Goal: Information Seeking & Learning: Learn about a topic

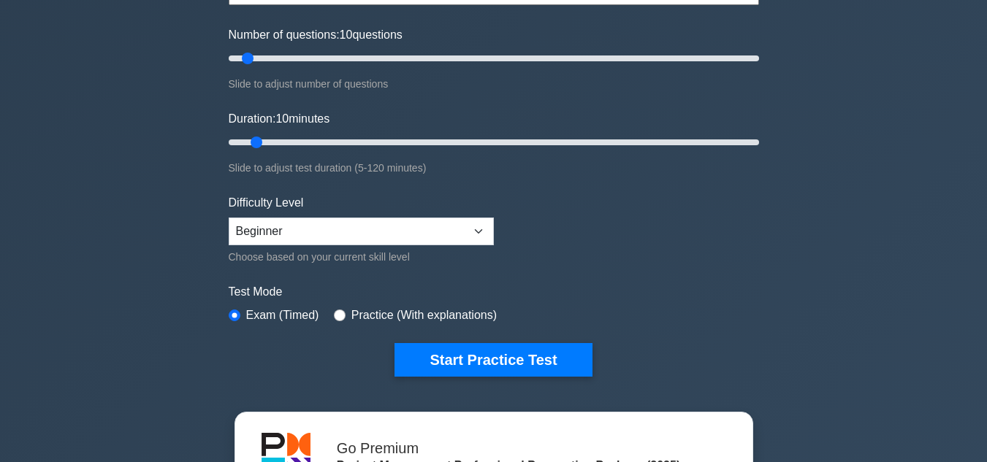
scroll to position [205, 0]
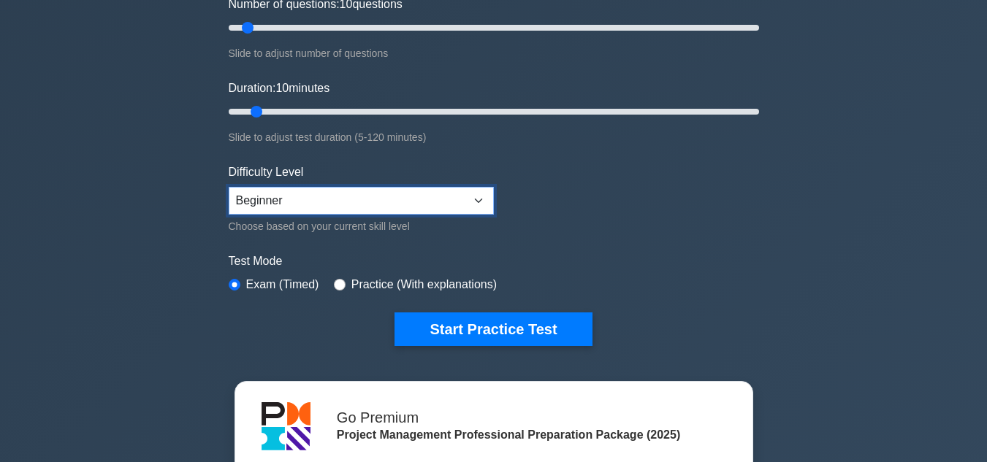
click at [482, 202] on select "Beginner Intermediate Expert" at bounding box center [361, 201] width 265 height 28
select select "intermediate"
click at [229, 187] on select "Beginner Intermediate Expert" at bounding box center [361, 201] width 265 height 28
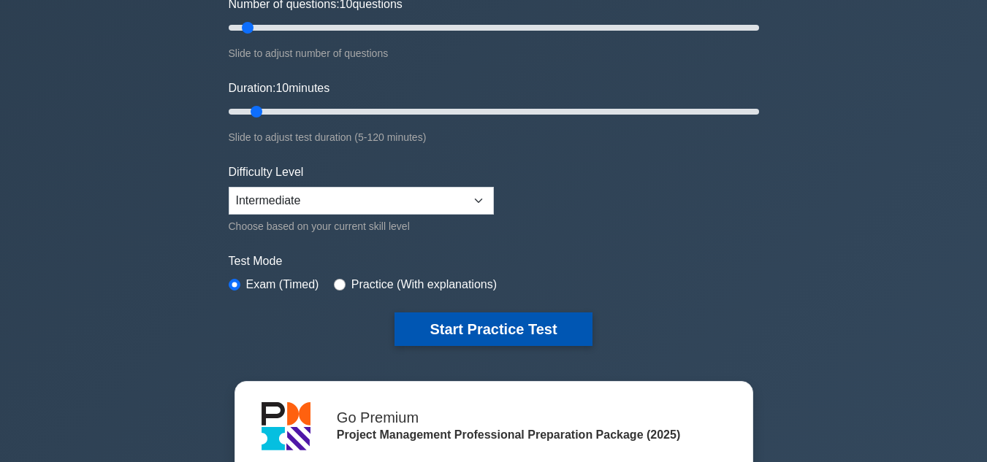
click at [524, 324] on button "Start Practice Test" at bounding box center [492, 330] width 197 height 34
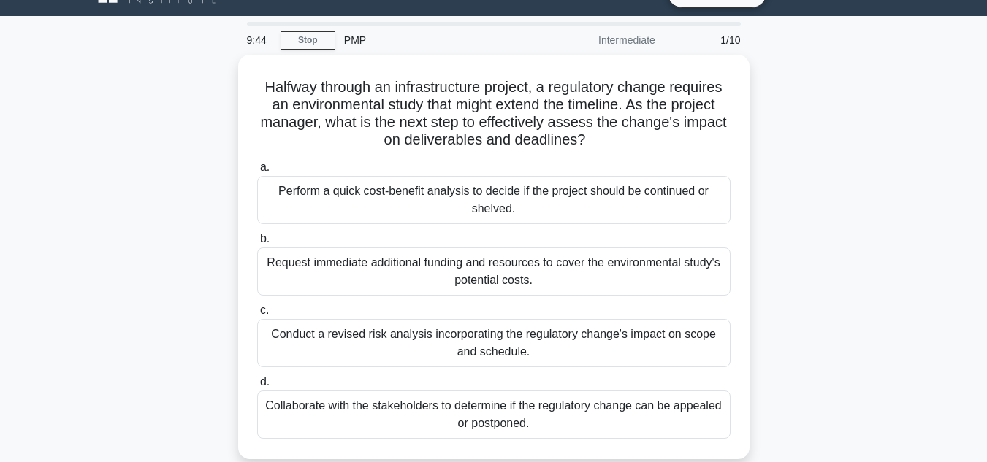
scroll to position [57, 0]
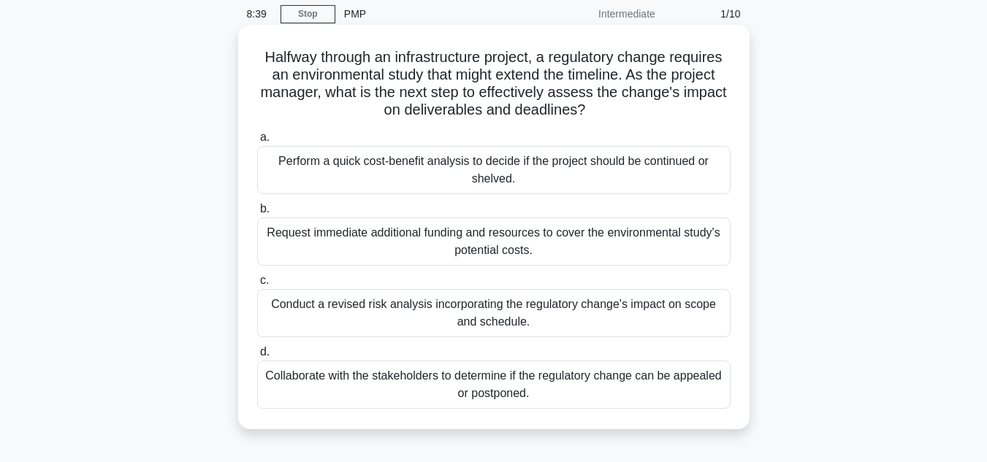
click at [546, 316] on div "Conduct a revised risk analysis incorporating the regulatory change's impact on…" at bounding box center [493, 313] width 473 height 48
click at [257, 286] on input "c. Conduct a revised risk analysis incorporating the regulatory change's impact…" at bounding box center [257, 280] width 0 height 9
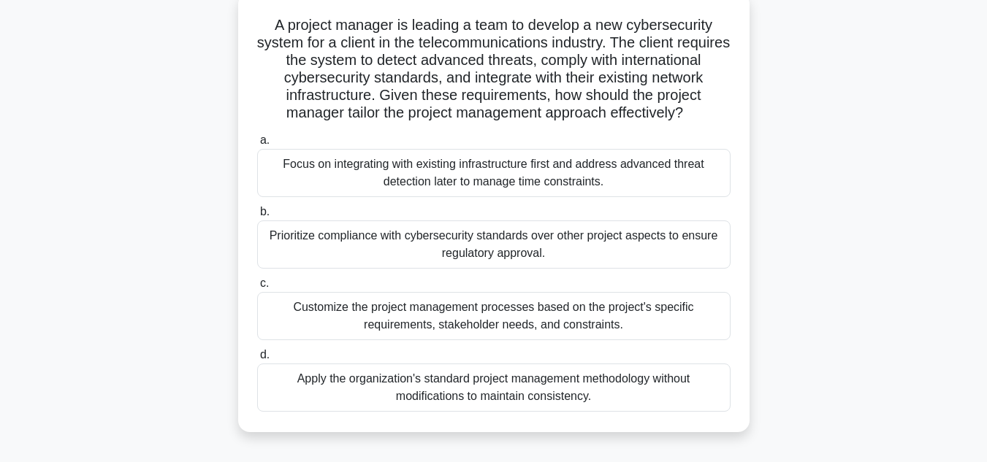
scroll to position [95, 0]
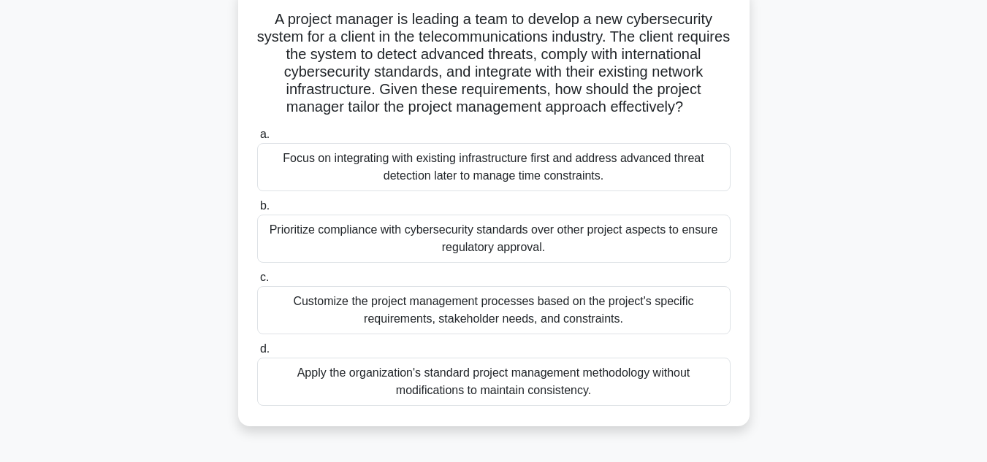
click at [504, 261] on div "Prioritize compliance with cybersecurity standards over other project aspects t…" at bounding box center [493, 239] width 473 height 48
click at [257, 211] on input "b. Prioritize compliance with cybersecurity standards over other project aspect…" at bounding box center [257, 206] width 0 height 9
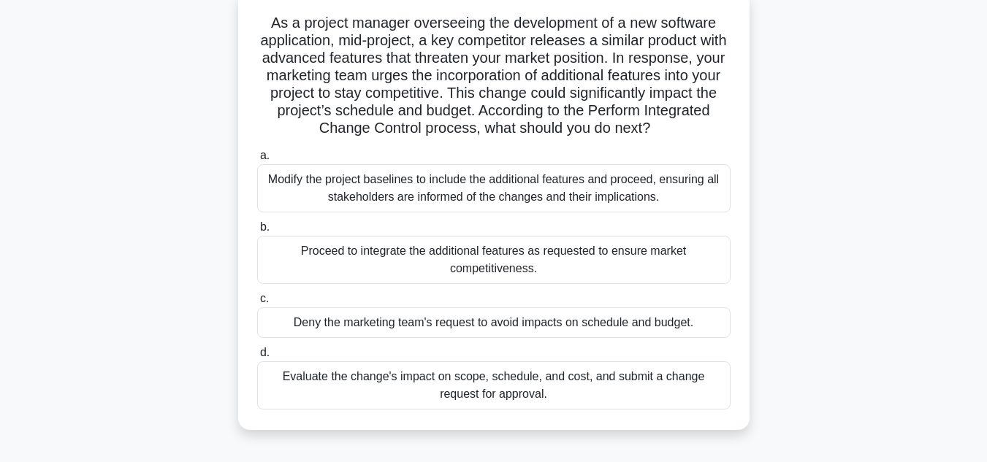
click at [504, 261] on div "Proceed to integrate the additional features as requested to ensure market comp…" at bounding box center [493, 260] width 473 height 48
click at [257, 232] on input "b. Proceed to integrate the additional features as requested to ensure market c…" at bounding box center [257, 227] width 0 height 9
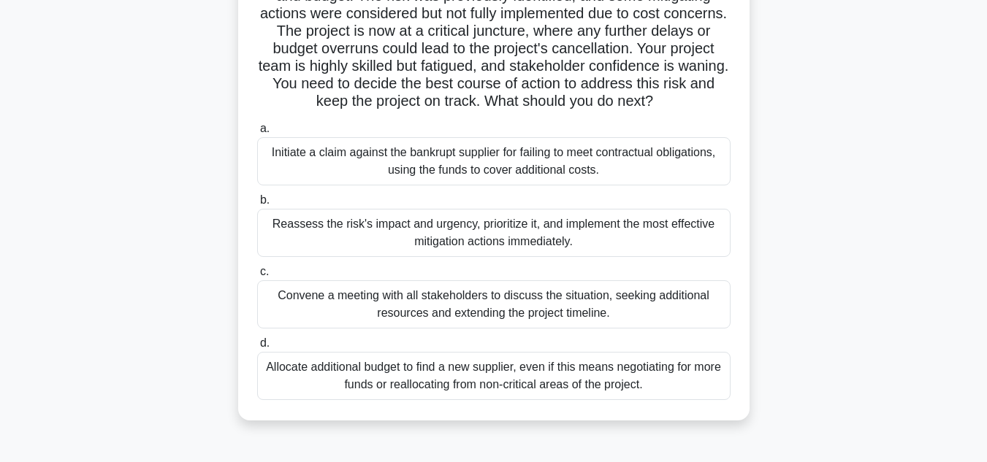
scroll to position [160, 0]
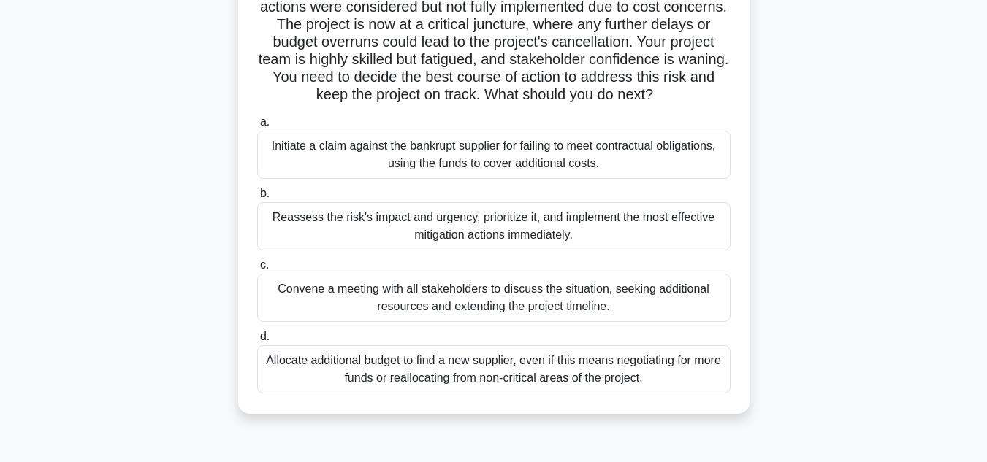
click at [591, 245] on div "Reassess the risk's impact and urgency, prioritize it, and implement the most e…" at bounding box center [493, 226] width 473 height 48
click at [257, 199] on input "b. Reassess the risk's impact and urgency, prioritize it, and implement the mos…" at bounding box center [257, 193] width 0 height 9
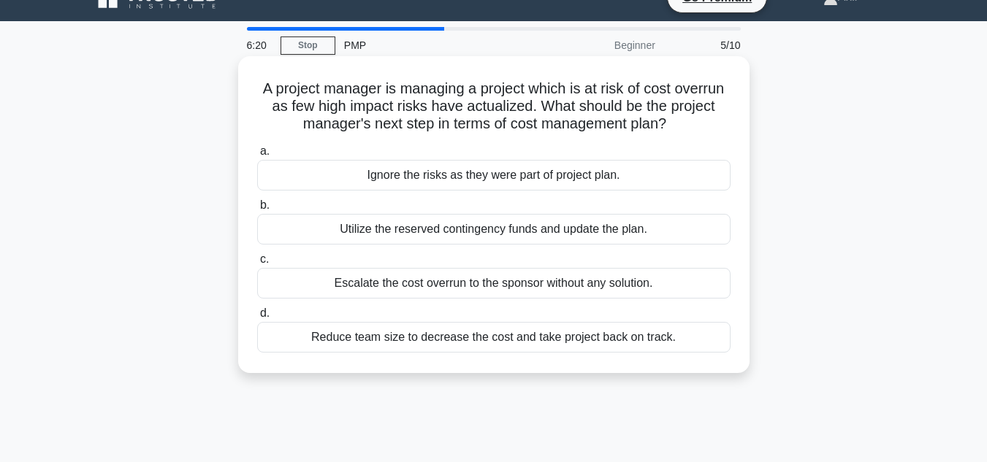
scroll to position [0, 0]
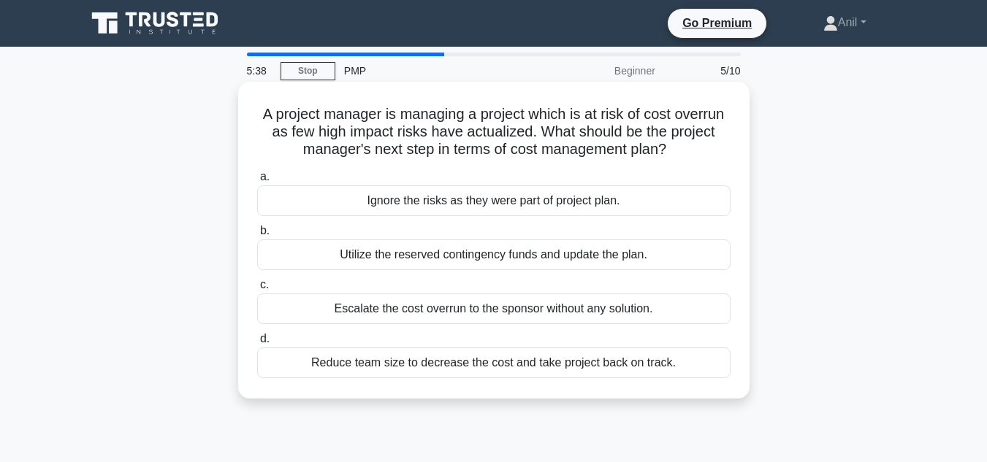
click at [521, 369] on div "Reduce team size to decrease the cost and take project back on track." at bounding box center [493, 363] width 473 height 31
click at [257, 344] on input "d. Reduce team size to decrease the cost and take project back on track." at bounding box center [257, 339] width 0 height 9
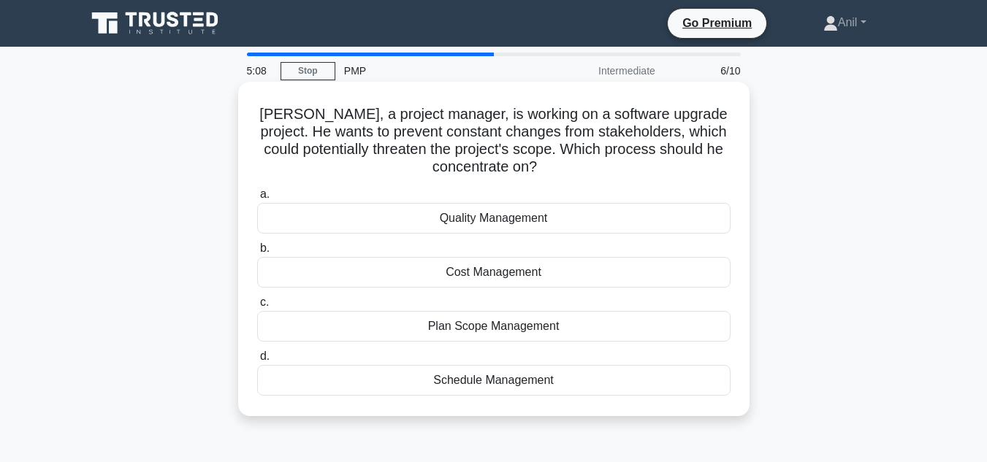
click at [508, 329] on div "Plan Scope Management" at bounding box center [493, 326] width 473 height 31
click at [257, 307] on input "c. Plan Scope Management" at bounding box center [257, 302] width 0 height 9
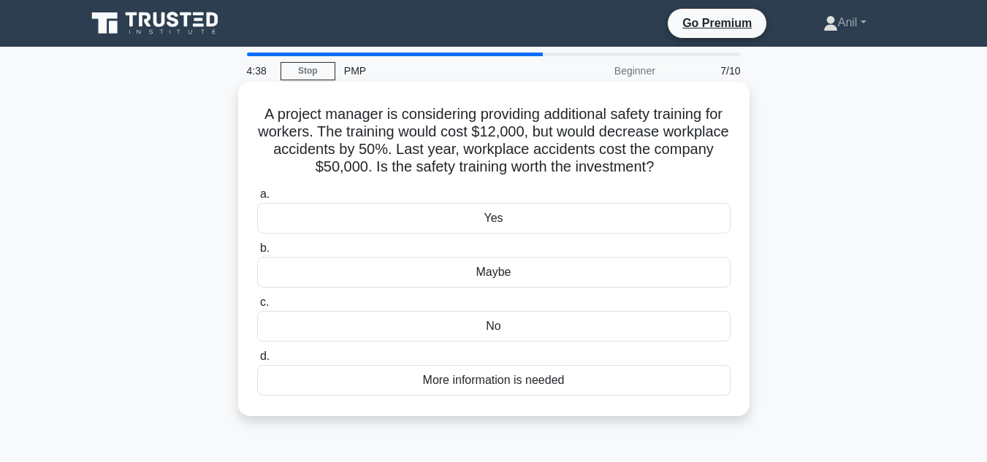
click at [509, 224] on div "Yes" at bounding box center [493, 218] width 473 height 31
click at [257, 199] on input "a. Yes" at bounding box center [257, 194] width 0 height 9
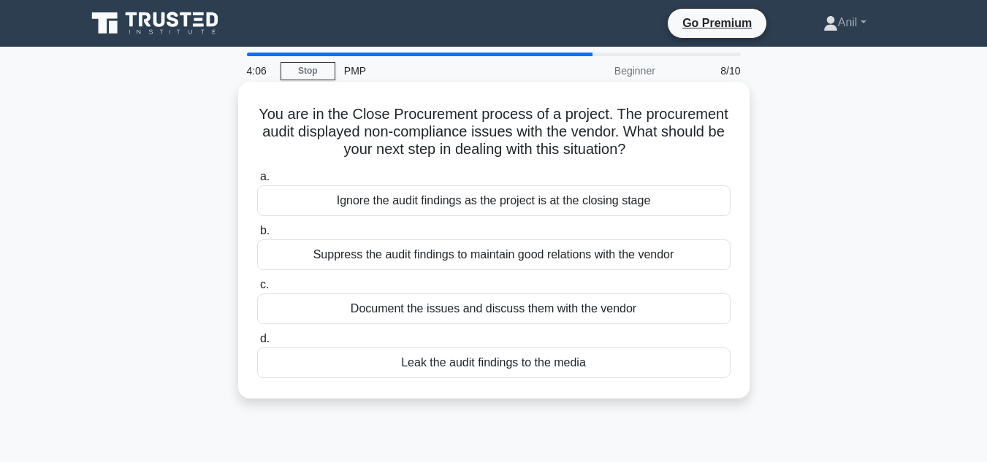
click at [469, 312] on div "Document the issues and discuss them with the vendor" at bounding box center [493, 309] width 473 height 31
click at [257, 290] on input "c. Document the issues and discuss them with the vendor" at bounding box center [257, 284] width 0 height 9
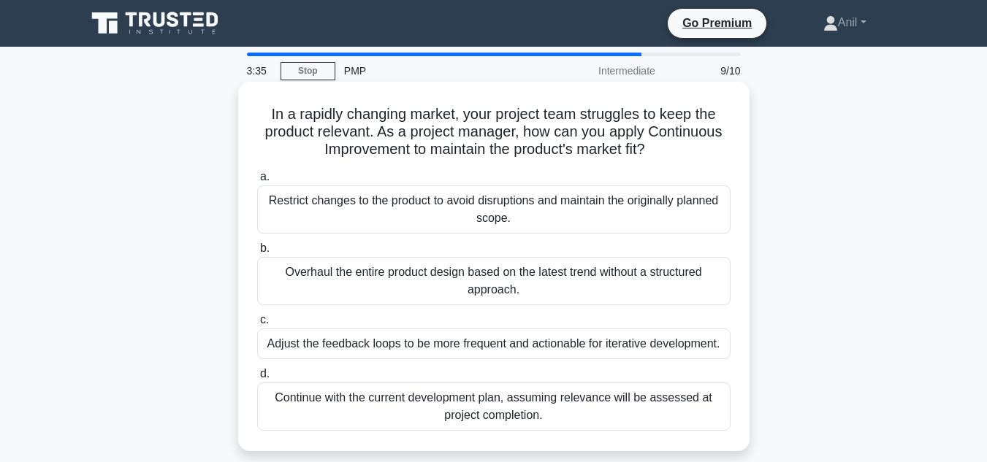
click at [446, 349] on div "Adjust the feedback loops to be more frequent and actionable for iterative deve…" at bounding box center [493, 344] width 473 height 31
click at [257, 325] on input "c. Adjust the feedback loops to be more frequent and actionable for iterative d…" at bounding box center [257, 320] width 0 height 9
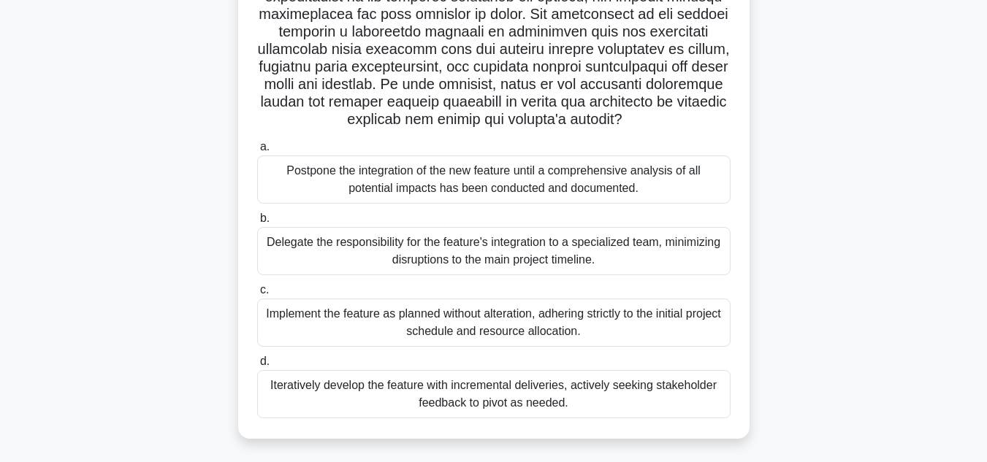
scroll to position [348, 0]
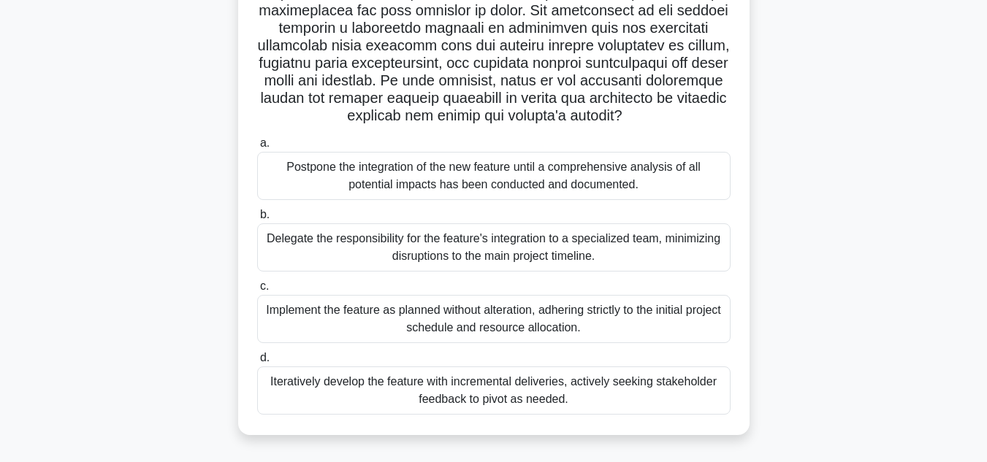
click at [492, 402] on div "Iteratively develop the feature with incremental deliveries, actively seeking s…" at bounding box center [493, 391] width 473 height 48
click at [257, 363] on input "d. Iteratively develop the feature with incremental deliveries, actively seekin…" at bounding box center [257, 358] width 0 height 9
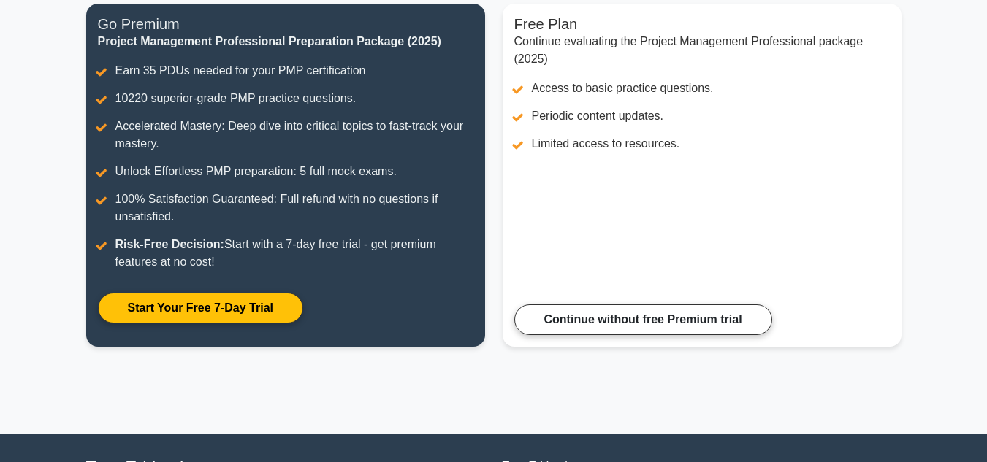
scroll to position [179, 0]
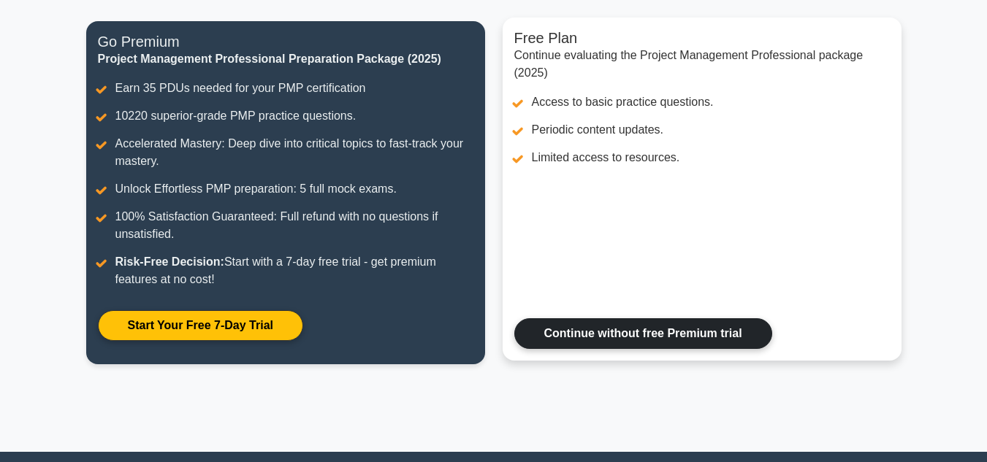
click at [665, 335] on link "Continue without free Premium trial" at bounding box center [643, 333] width 258 height 31
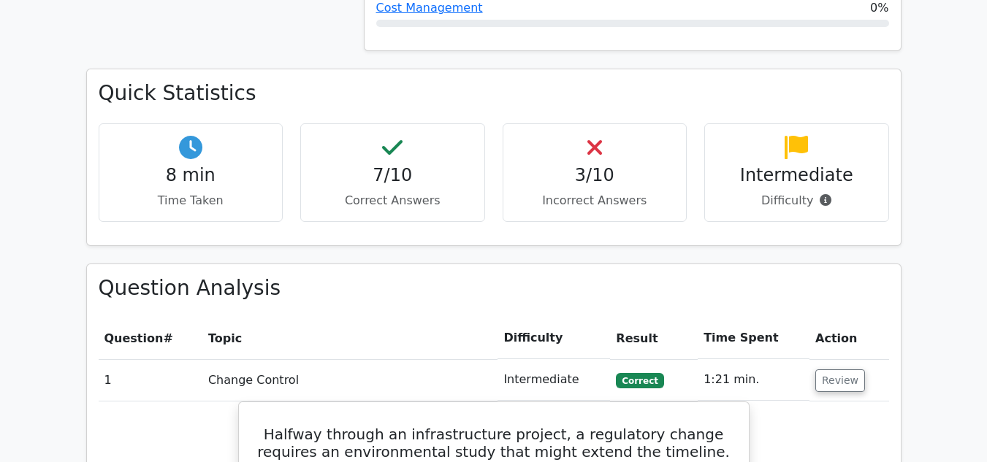
scroll to position [979, 0]
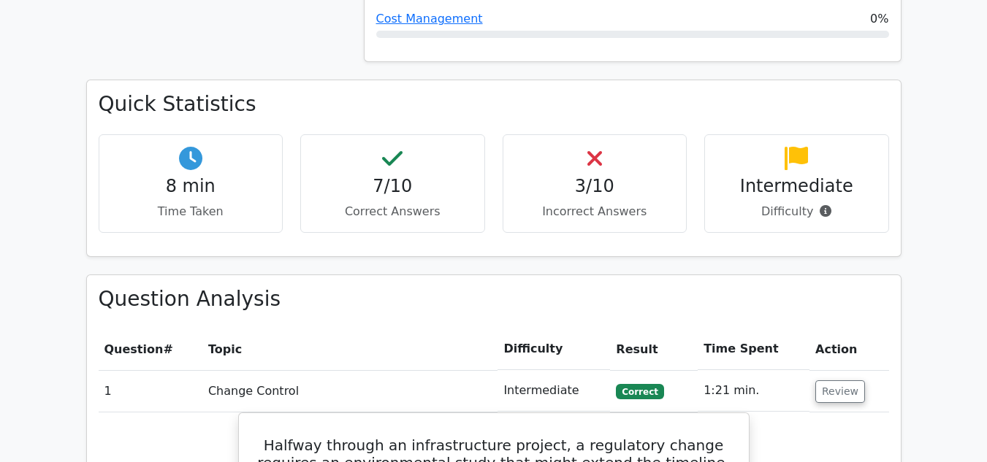
drag, startPoint x: 993, startPoint y: 40, endPoint x: 977, endPoint y: 172, distance: 133.3
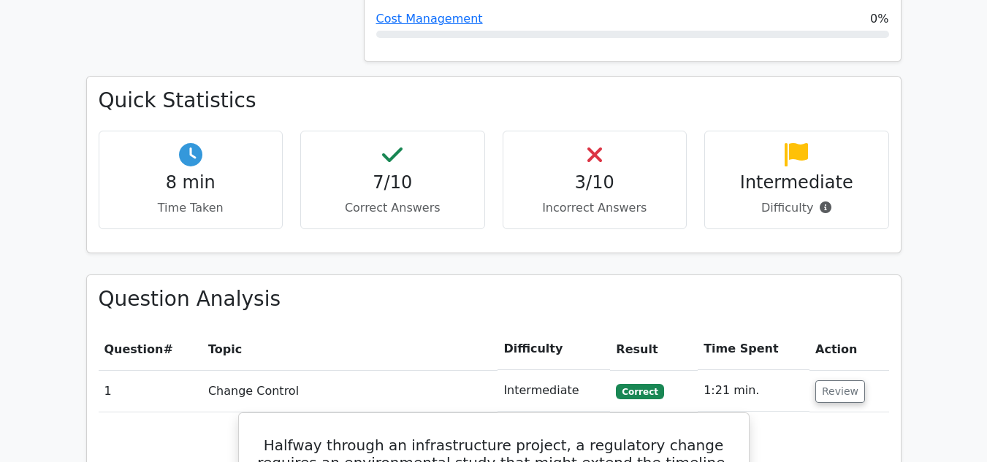
click at [606, 131] on div "3/10 Incorrect Answers" at bounding box center [595, 180] width 185 height 99
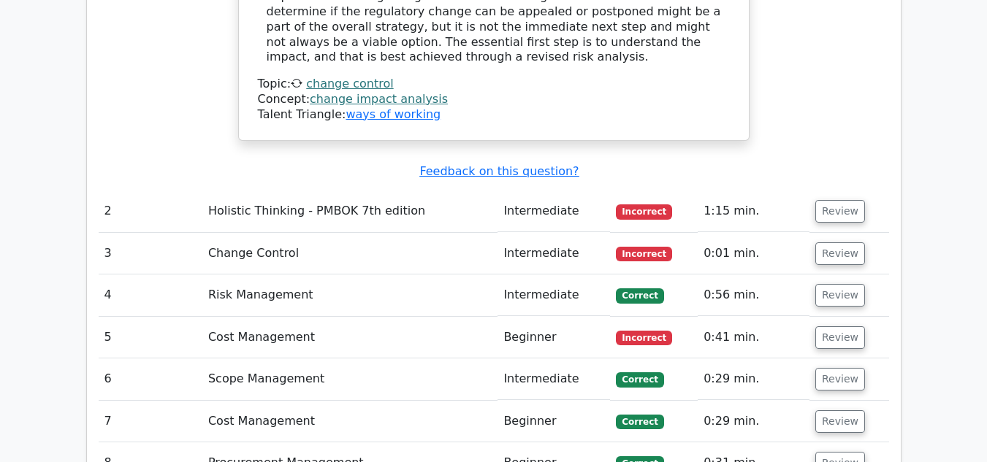
scroll to position [2049, 0]
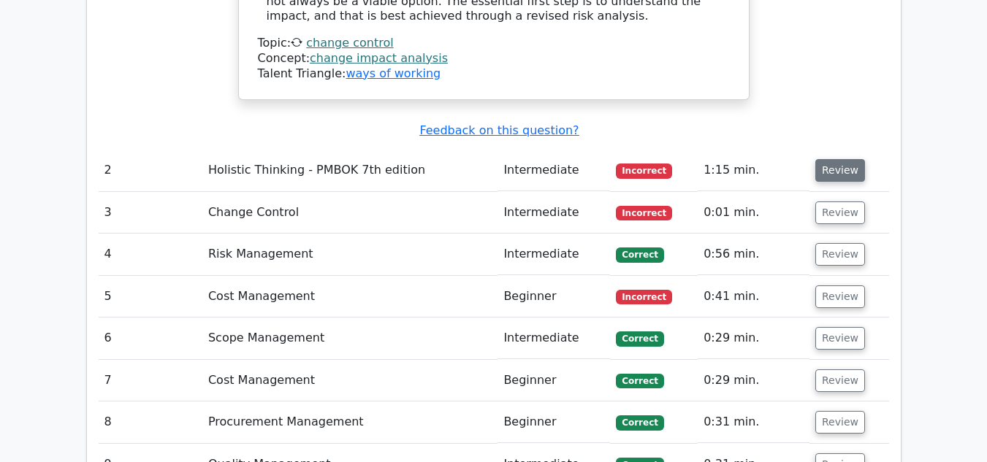
click at [833, 159] on button "Review" at bounding box center [840, 170] width 50 height 23
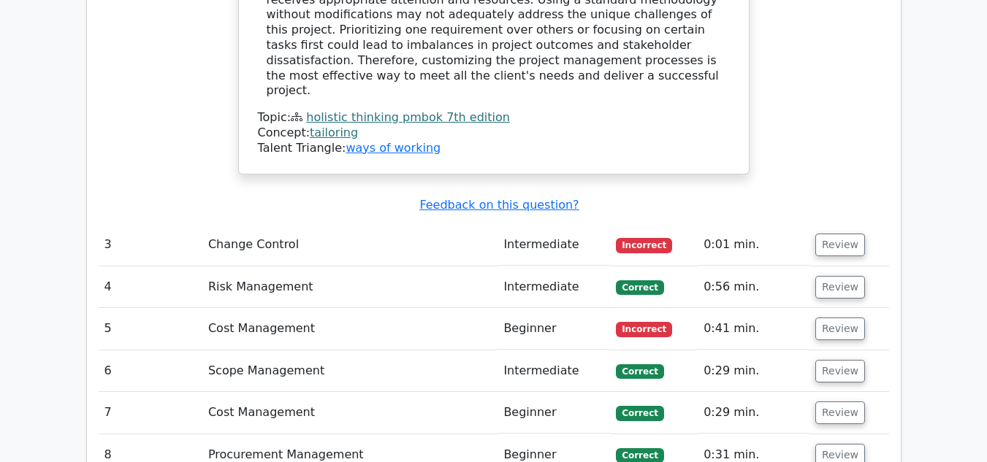
scroll to position [2850, 0]
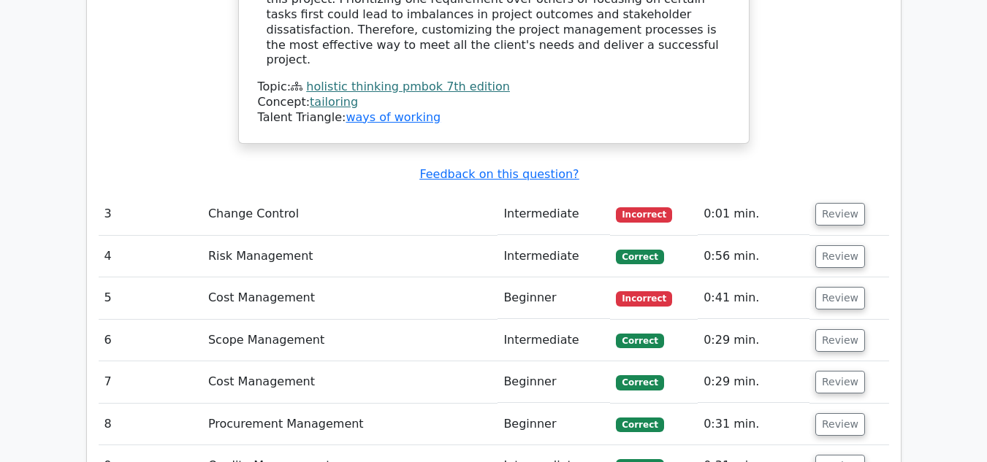
drag, startPoint x: 648, startPoint y: 167, endPoint x: 598, endPoint y: 169, distance: 49.7
drag, startPoint x: 598, startPoint y: 169, endPoint x: 845, endPoint y: 163, distance: 246.9
drag, startPoint x: 845, startPoint y: 163, endPoint x: 830, endPoint y: 74, distance: 89.7
click at [830, 203] on button "Review" at bounding box center [840, 214] width 50 height 23
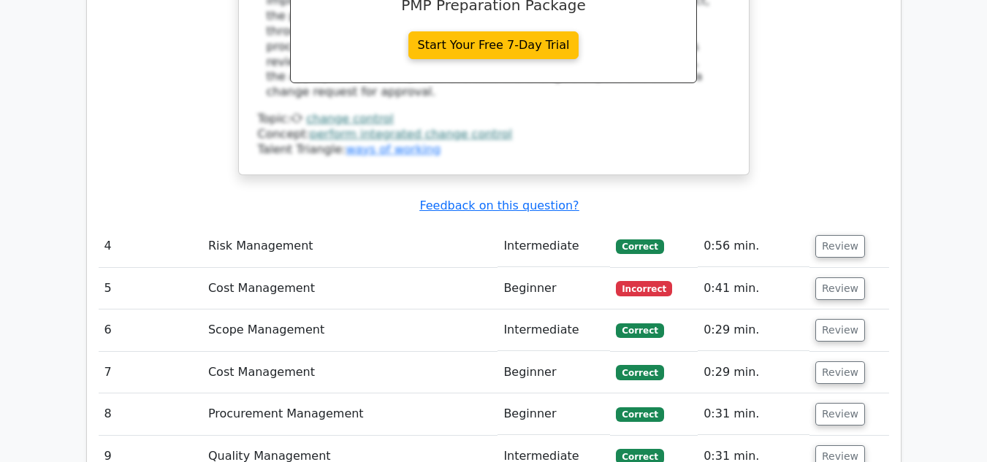
scroll to position [3663, 0]
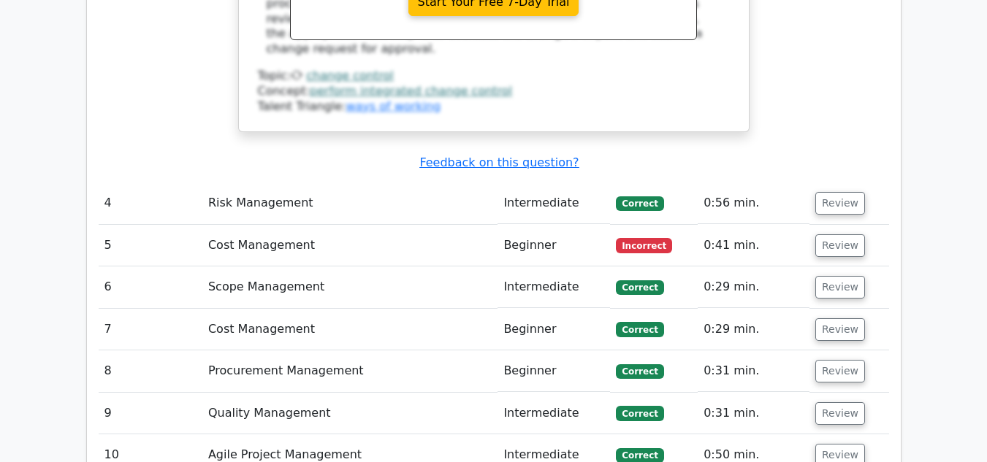
click at [644, 238] on span "Incorrect" at bounding box center [644, 245] width 56 height 15
click at [832, 234] on button "Review" at bounding box center [840, 245] width 50 height 23
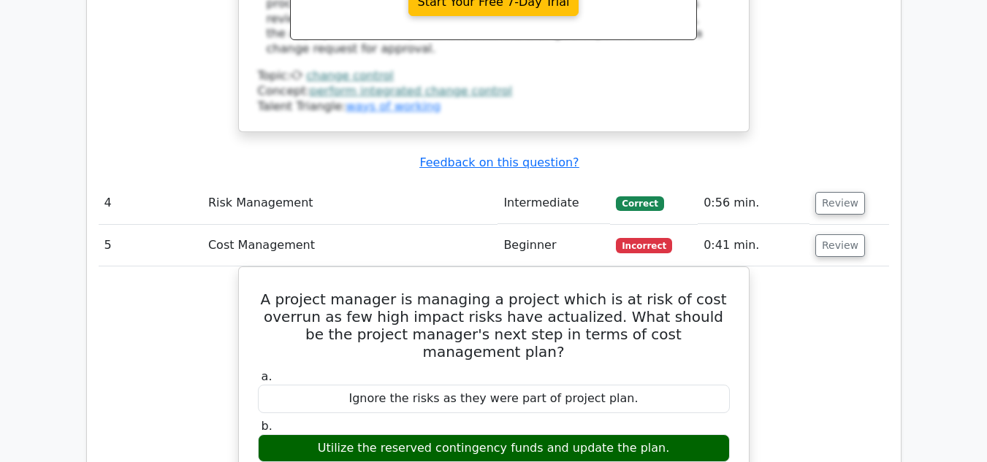
drag, startPoint x: 832, startPoint y: 74, endPoint x: 838, endPoint y: 92, distance: 18.7
click at [838, 225] on td "Review" at bounding box center [848, 246] width 79 height 42
